Goal: Find specific page/section: Find specific page/section

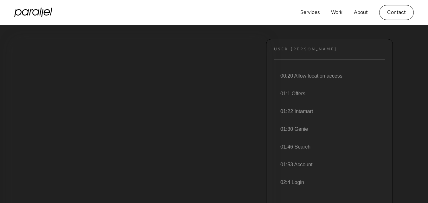
scroll to position [58, 0]
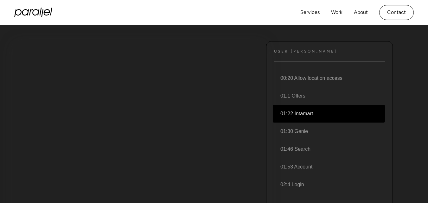
click at [316, 112] on li "01:22 Intamart" at bounding box center [329, 114] width 112 height 18
click at [306, 112] on li "01:22 Intamart" at bounding box center [329, 114] width 112 height 18
click at [316, 113] on li "01:22 Intamart" at bounding box center [329, 114] width 112 height 18
click at [286, 109] on li "01:22 Intamart" at bounding box center [329, 114] width 112 height 18
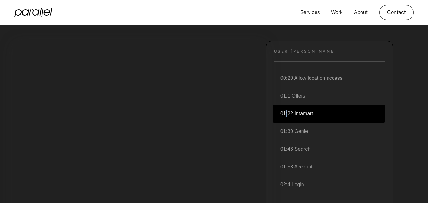
click at [286, 109] on li "01:22 Intamart" at bounding box center [329, 114] width 112 height 18
click at [317, 112] on li "01:22 Intamart" at bounding box center [329, 114] width 112 height 18
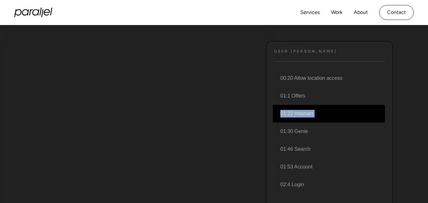
click at [317, 112] on li "01:22 Intamart" at bounding box center [329, 114] width 112 height 18
click at [318, 112] on li "01:22 Intamart" at bounding box center [329, 114] width 112 height 18
click at [316, 13] on link "Services" at bounding box center [309, 12] width 19 height 9
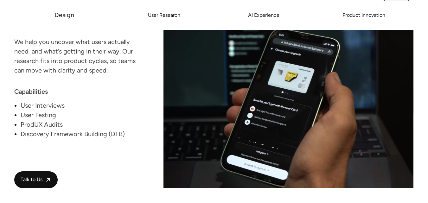
scroll to position [1405, 0]
